Goal: Task Accomplishment & Management: Complete application form

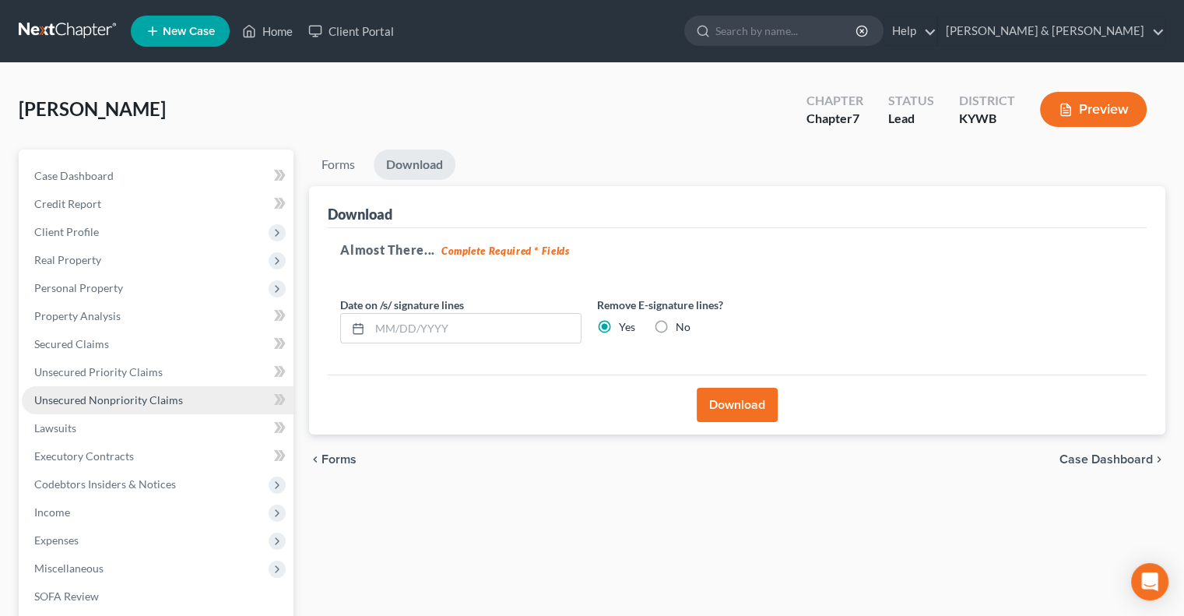
click at [92, 401] on span "Unsecured Nonpriority Claims" at bounding box center [108, 399] width 149 height 13
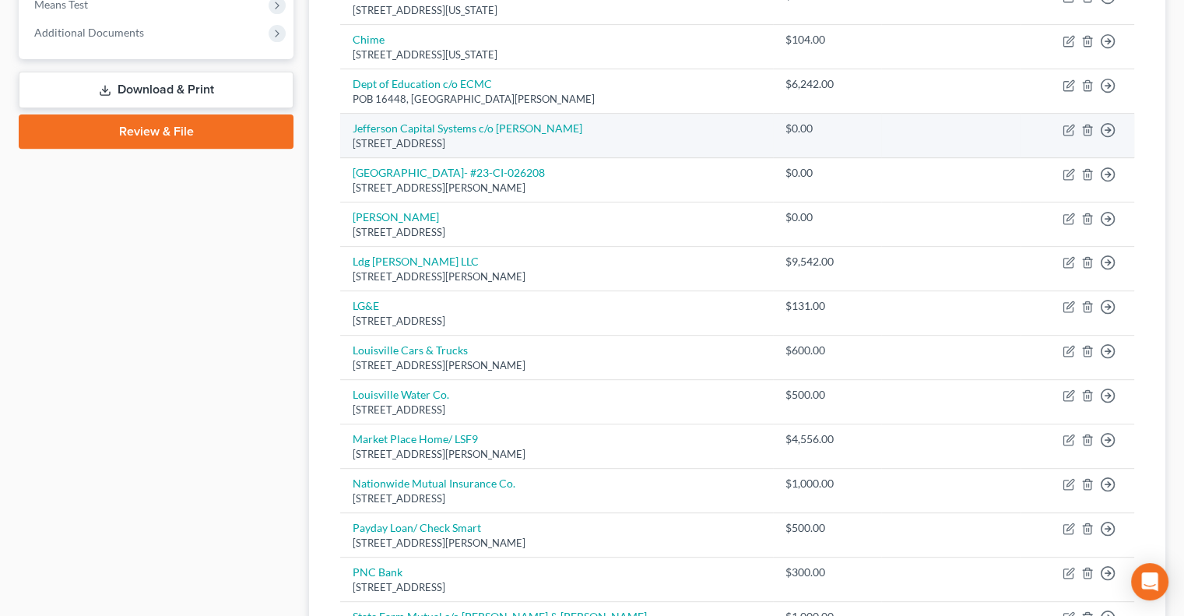
scroll to position [623, 0]
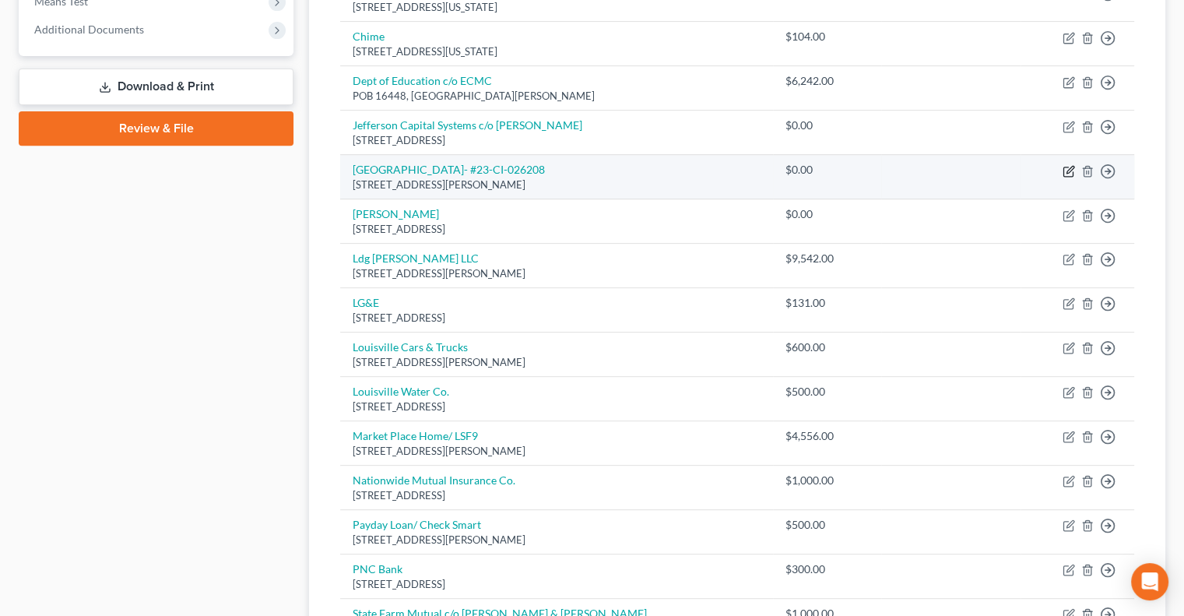
click at [1070, 167] on icon "button" at bounding box center [1069, 171] width 12 height 12
select select "18"
select select "14"
select select "0"
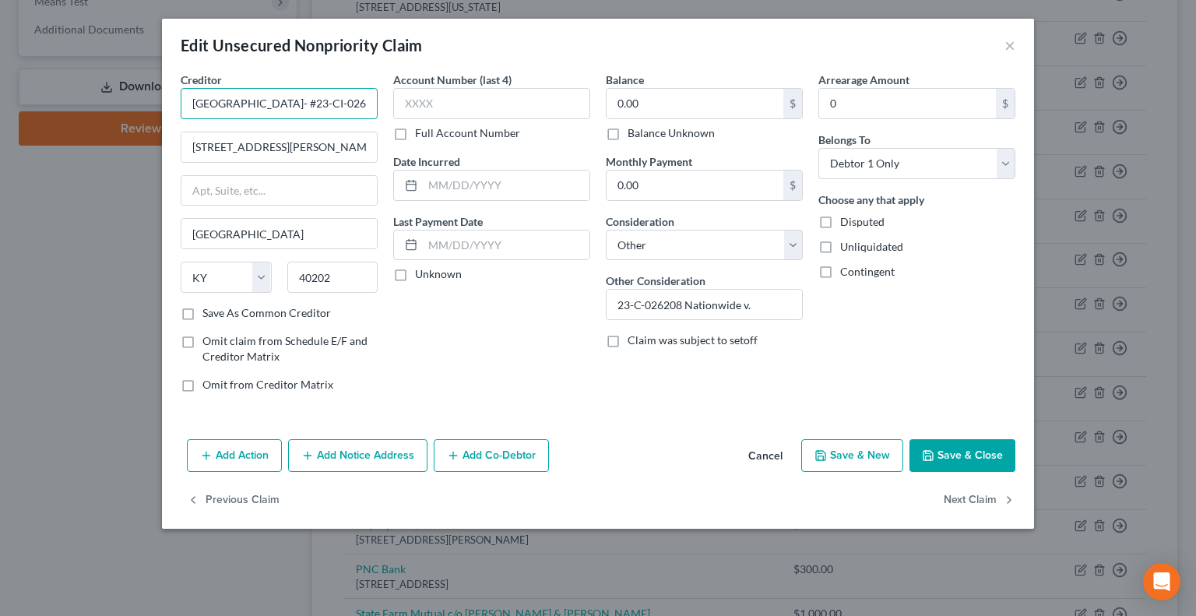
click at [346, 103] on input "[GEOGRAPHIC_DATA]- #23-CI-026208" at bounding box center [279, 103] width 197 height 31
type input "[GEOGRAPHIC_DATA]- #23-C-026208"
click at [961, 456] on button "Save & Close" at bounding box center [962, 455] width 106 height 33
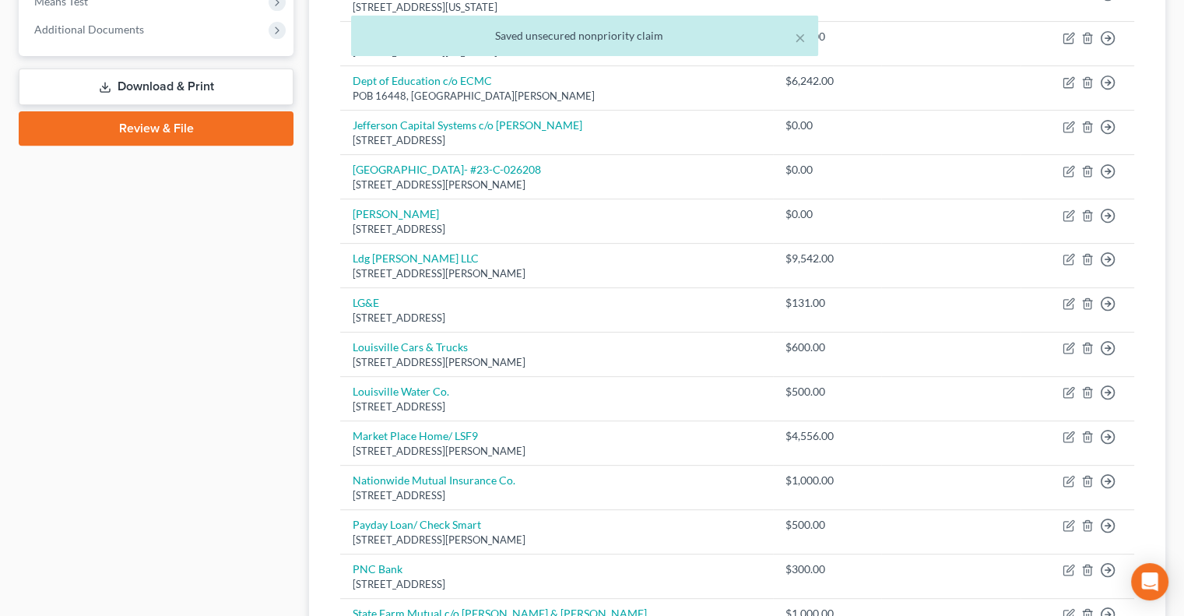
click at [188, 81] on link "Download & Print" at bounding box center [156, 86] width 275 height 37
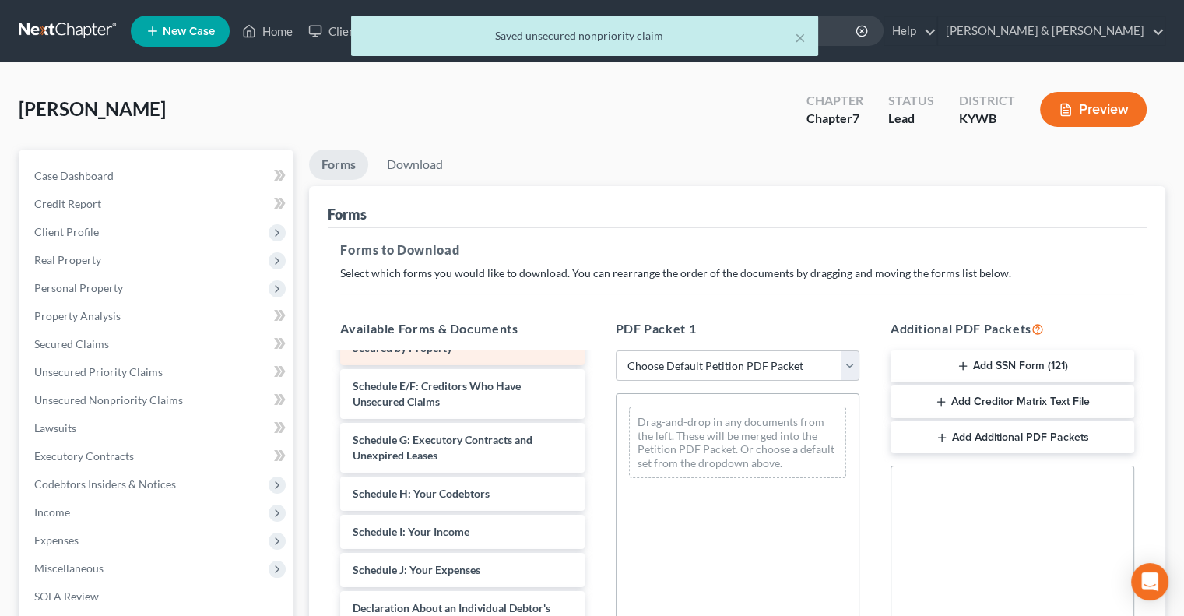
scroll to position [234, 0]
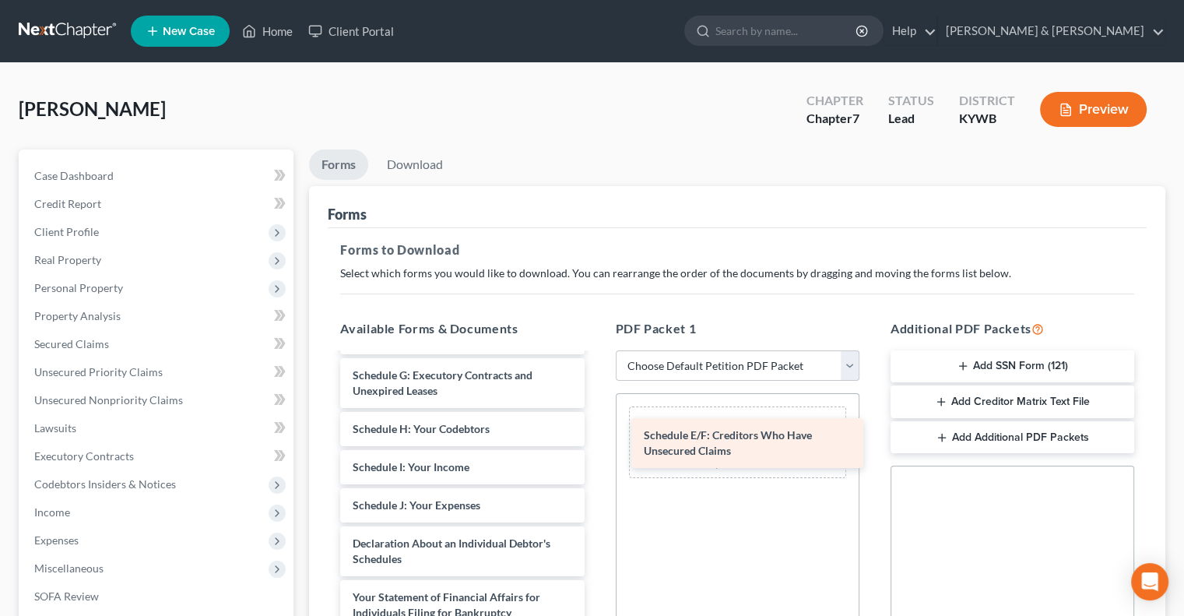
drag, startPoint x: 469, startPoint y: 376, endPoint x: 761, endPoint y: 437, distance: 297.5
click at [596, 437] on div "Schedule E/F: Creditors Who Have Unsecured Claims Voluntary Petition for Indivi…" at bounding box center [462, 513] width 269 height 785
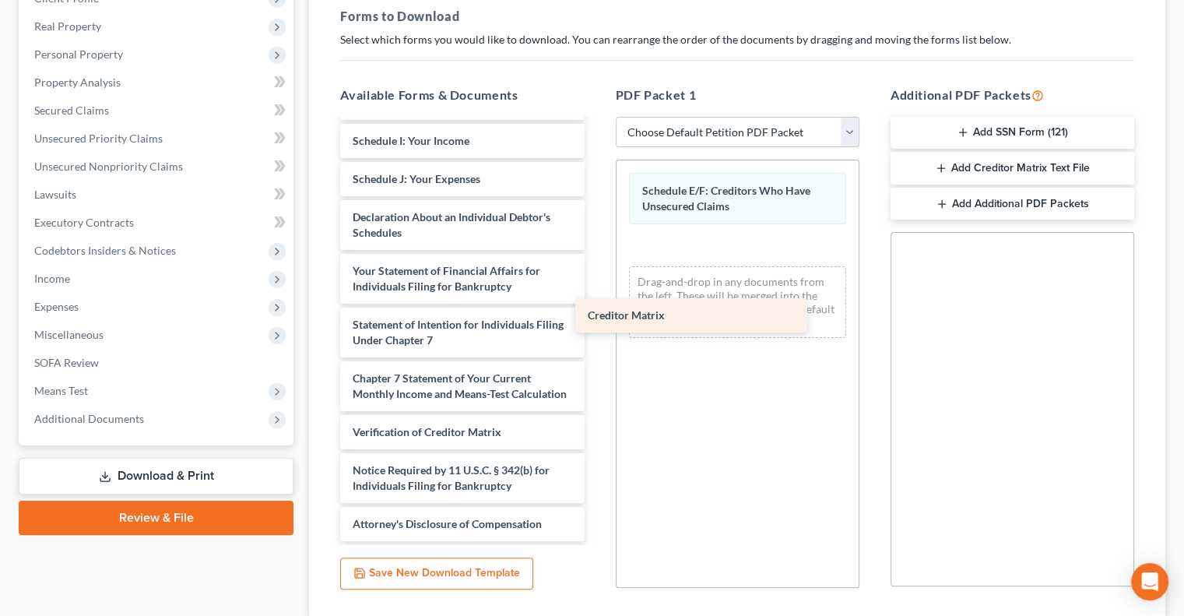
scroll to position [341, 0]
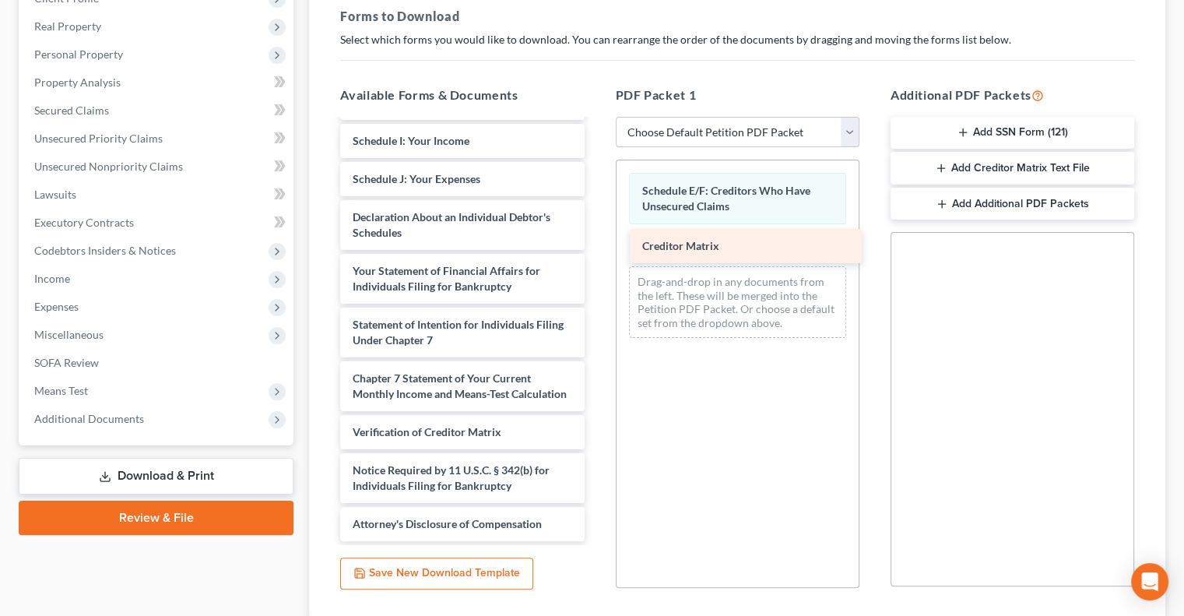
drag, startPoint x: 495, startPoint y: 395, endPoint x: 785, endPoint y: 248, distance: 324.4
click at [596, 248] on div "Creditor Matrix Voluntary Petition for Individuals Filing for Bankruptcy Summar…" at bounding box center [462, 168] width 269 height 746
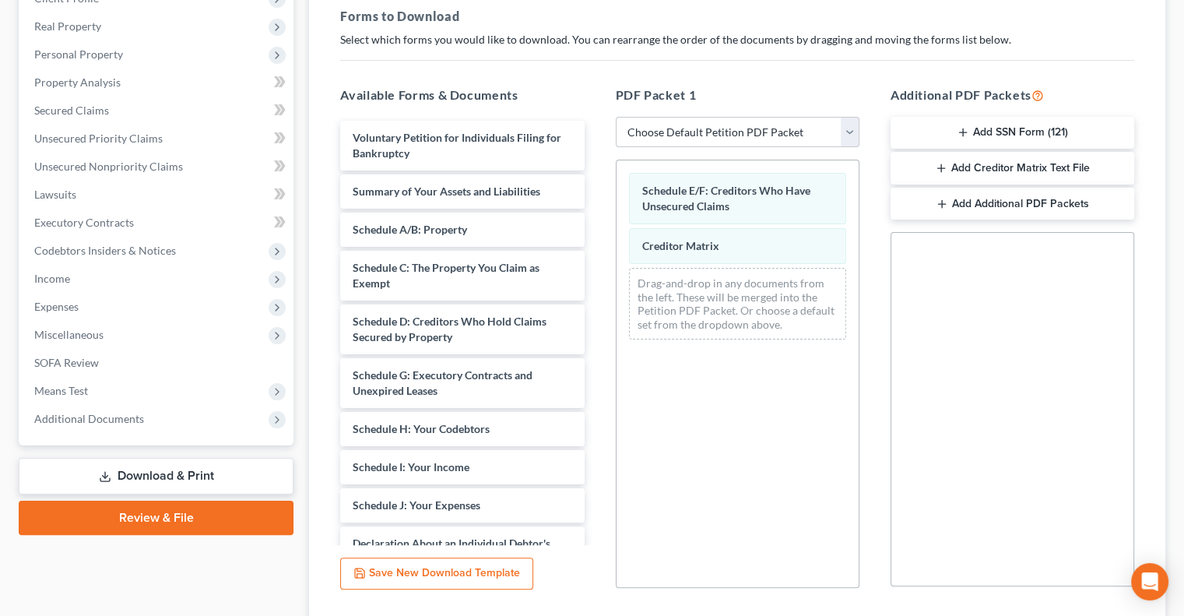
scroll to position [78, 0]
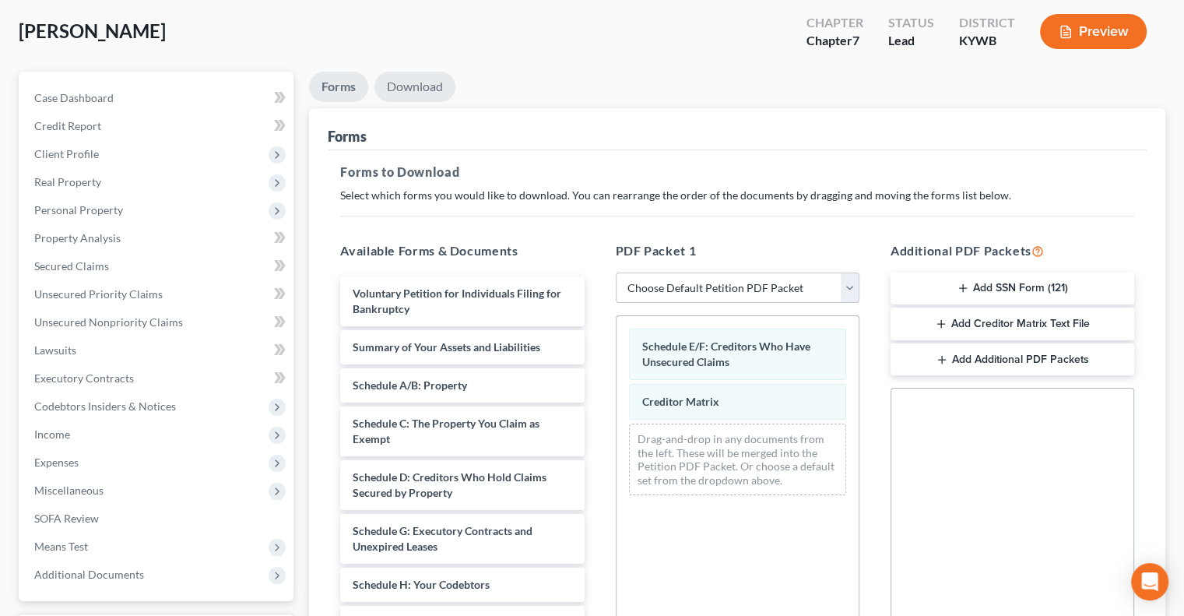
click at [428, 86] on link "Download" at bounding box center [414, 87] width 81 height 30
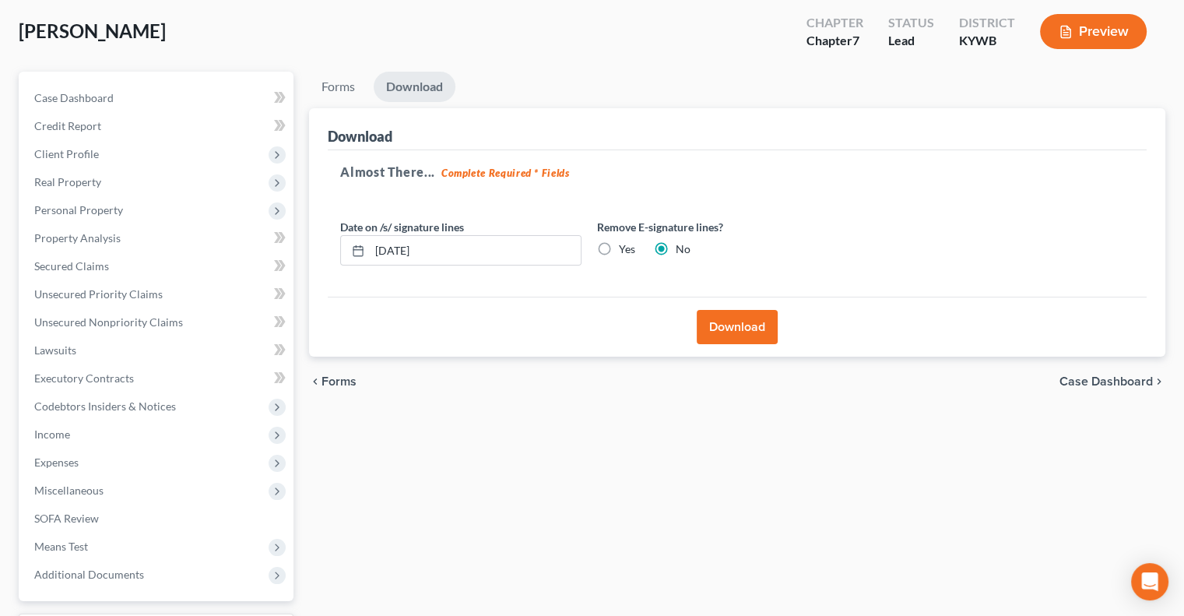
click at [619, 245] on label "Yes" at bounding box center [627, 249] width 16 height 16
click at [625, 245] on input "Yes" at bounding box center [630, 246] width 10 height 10
radio input "true"
radio input "false"
drag, startPoint x: 495, startPoint y: 255, endPoint x: 361, endPoint y: 276, distance: 135.5
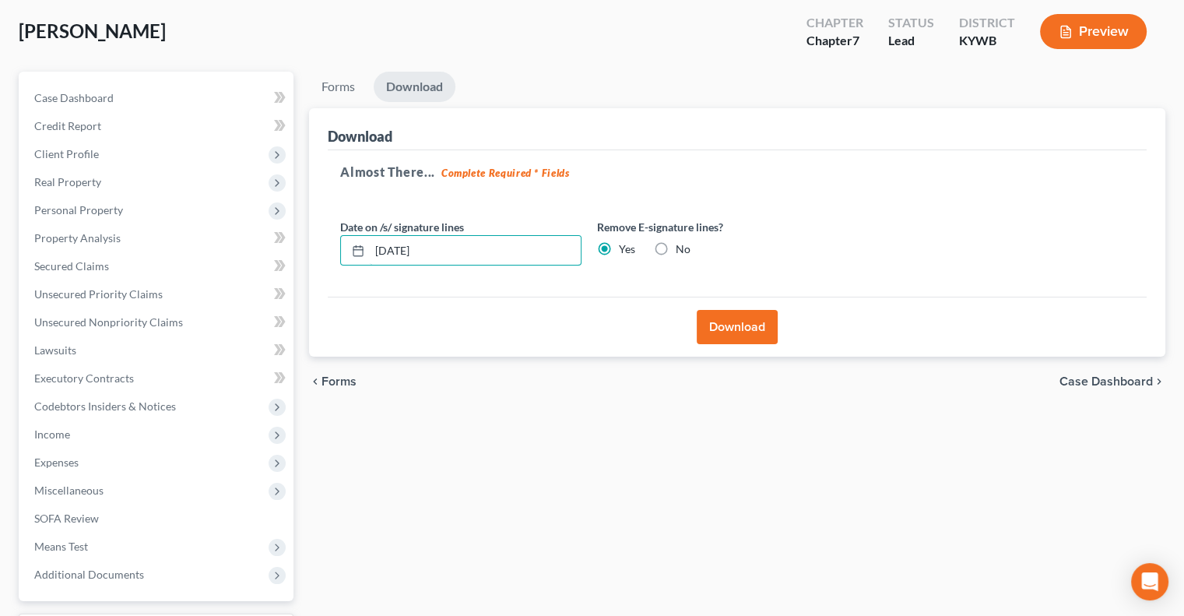
click at [361, 276] on div "Date on /s/ signature lines [DATE] Remove E-signature lines? Yes No" at bounding box center [589, 249] width 514 height 60
click at [755, 323] on button "Download" at bounding box center [737, 327] width 81 height 34
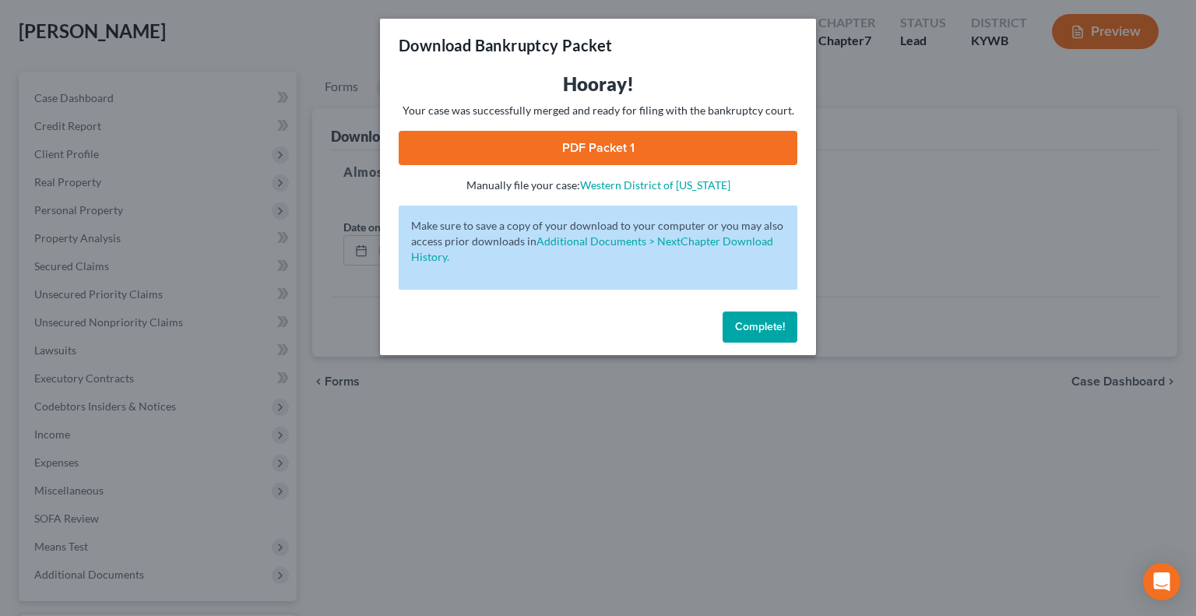
click at [624, 140] on link "PDF Packet 1" at bounding box center [598, 148] width 399 height 34
drag, startPoint x: 764, startPoint y: 325, endPoint x: 708, endPoint y: 298, distance: 63.0
click at [764, 324] on span "Complete!" at bounding box center [760, 326] width 50 height 13
